Goal: Transaction & Acquisition: Purchase product/service

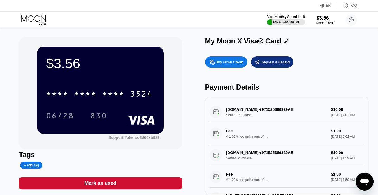
click at [225, 64] on div "Buy Moon Credit" at bounding box center [229, 62] width 27 height 5
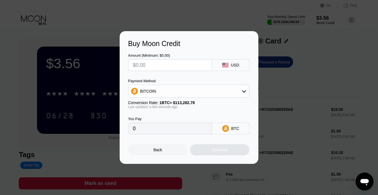
click at [155, 65] on input "text" at bounding box center [170, 64] width 74 height 11
type input "$43"
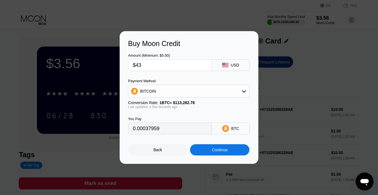
type input "0.00037959"
type input "$43"
click at [155, 89] on div "BITCOIN" at bounding box center [148, 91] width 16 height 4
click at [174, 121] on div "USDT on TRON" at bounding box center [192, 119] width 106 height 4
type input "43.43"
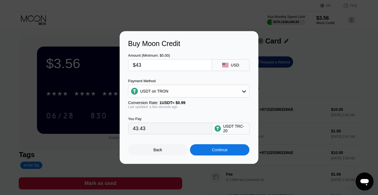
click at [173, 140] on div "Back Continue" at bounding box center [189, 144] width 122 height 21
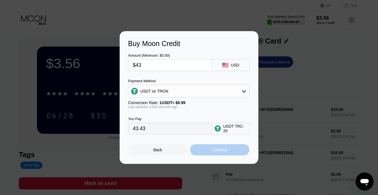
click at [219, 149] on div "Continue" at bounding box center [219, 149] width 59 height 11
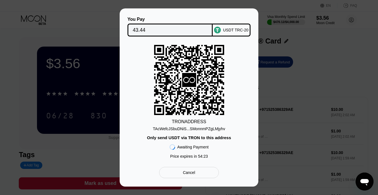
click at [191, 83] on icon at bounding box center [189, 80] width 14 height 14
click at [199, 86] on icon at bounding box center [189, 80] width 70 height 69
click at [199, 87] on rect at bounding box center [189, 80] width 70 height 70
click at [202, 87] on icon at bounding box center [189, 80] width 70 height 69
